Goal: Browse casually: Explore the website without a specific task or goal

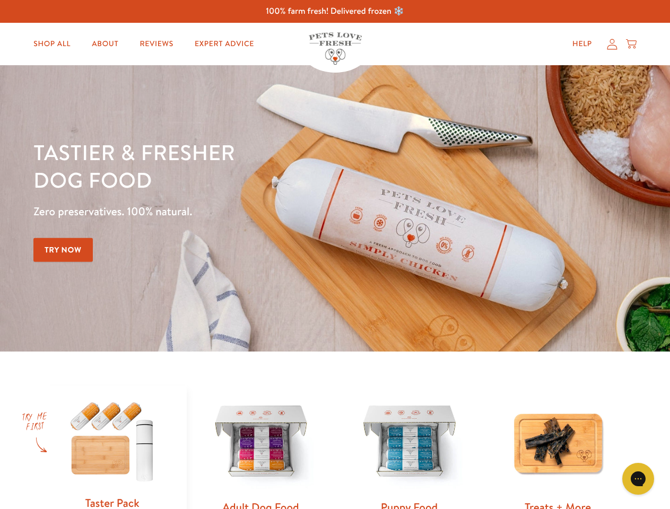
click at [335, 254] on div "Tastier & fresher dog food Zero preservatives. 100% natural. Try Now" at bounding box center [234, 208] width 402 height 140
click at [638, 479] on icon "Gorgias live chat" at bounding box center [637, 478] width 10 height 10
